Goal: Information Seeking & Learning: Find specific fact

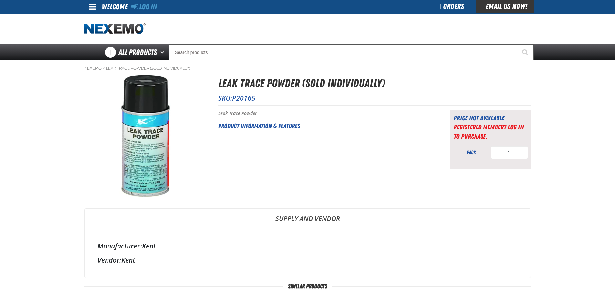
click at [402, 186] on div "Leak Trace Powder (Sold Individually) SKU: P20165 1" at bounding box center [307, 261] width 447 height 373
click at [250, 96] on span "P20165" at bounding box center [243, 98] width 23 height 9
click at [146, 103] on img at bounding box center [146, 136] width 122 height 122
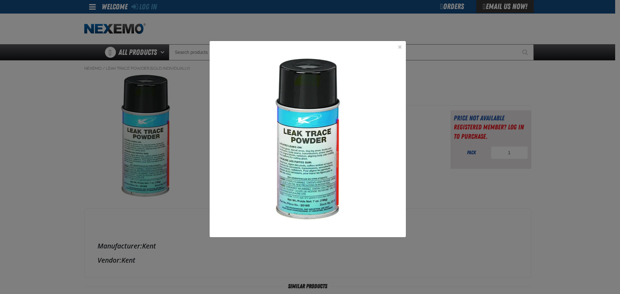
click at [222, 81] on img at bounding box center [307, 139] width 196 height 196
click at [401, 46] on button "Close the Dialog" at bounding box center [400, 47] width 8 height 8
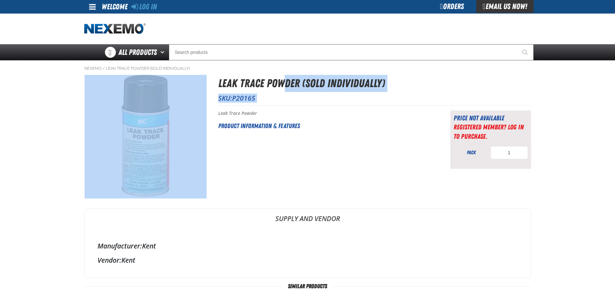
drag, startPoint x: 214, startPoint y: 77, endPoint x: 286, endPoint y: 78, distance: 72.0
click at [286, 75] on div "Leak Trace Powder (Sold Individually) SKU: P20165" at bounding box center [307, 75] width 447 height 0
drag, startPoint x: 345, startPoint y: 80, endPoint x: 372, endPoint y: 78, distance: 26.8
click at [345, 80] on h1 "Leak Trace Powder (Sold Individually)" at bounding box center [374, 83] width 313 height 17
click at [389, 78] on h1 "Leak Trace Powder (Sold Individually)" at bounding box center [374, 83] width 313 height 17
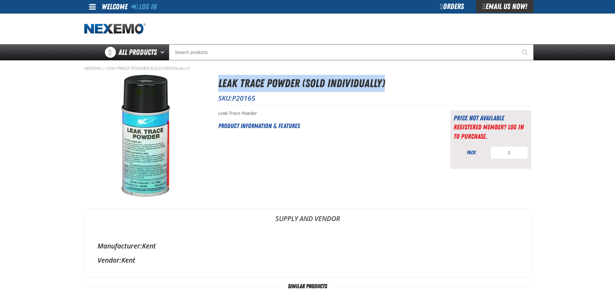
drag, startPoint x: 399, startPoint y: 80, endPoint x: 219, endPoint y: 90, distance: 181.0
click at [219, 90] on h1 "Leak Trace Powder (Sold Individually)" at bounding box center [374, 83] width 313 height 17
copy h1 "Leak Trace Powder (Sold Individually)"
